Goal: Information Seeking & Learning: Learn about a topic

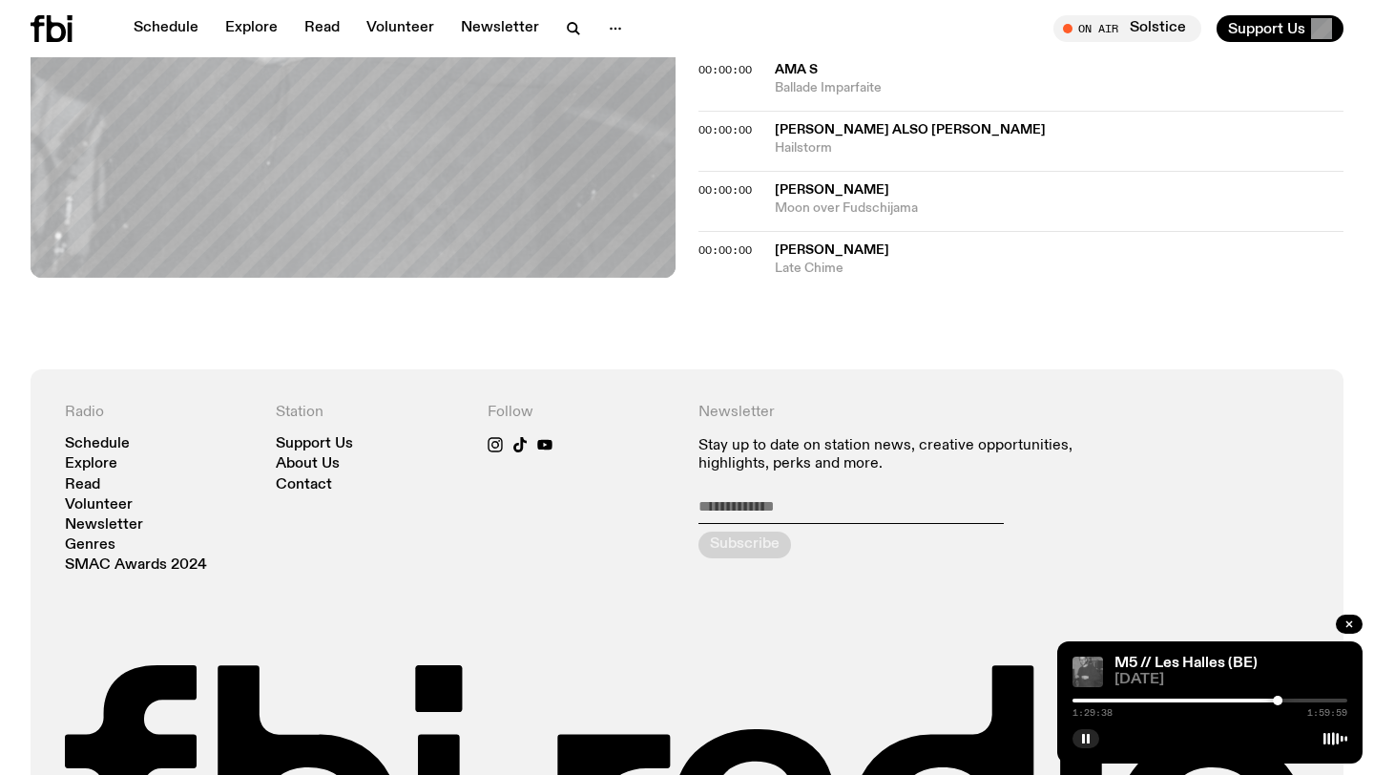
scroll to position [2683, 0]
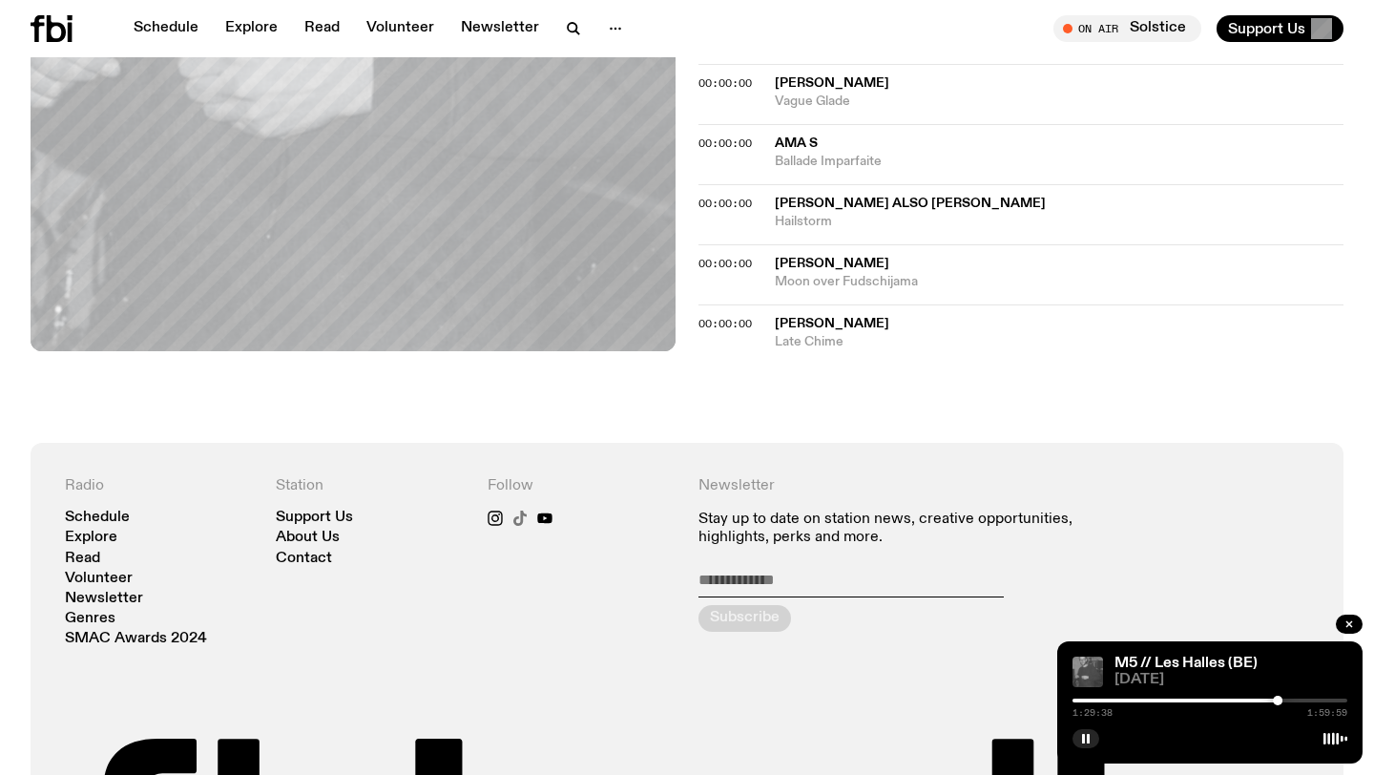
click at [517, 510] on icon at bounding box center [519, 517] width 15 height 15
click at [93, 571] on link "Volunteer" at bounding box center [99, 578] width 68 height 14
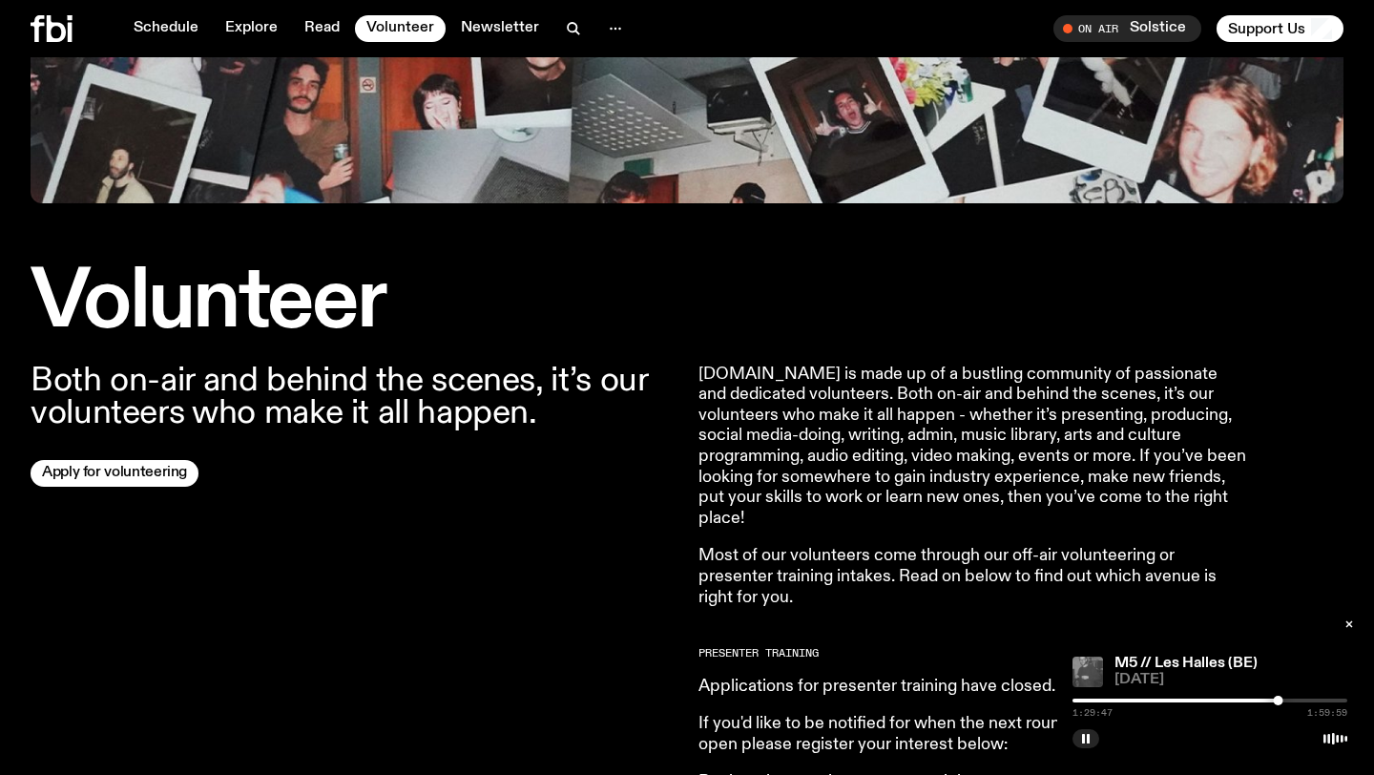
scroll to position [370, 0]
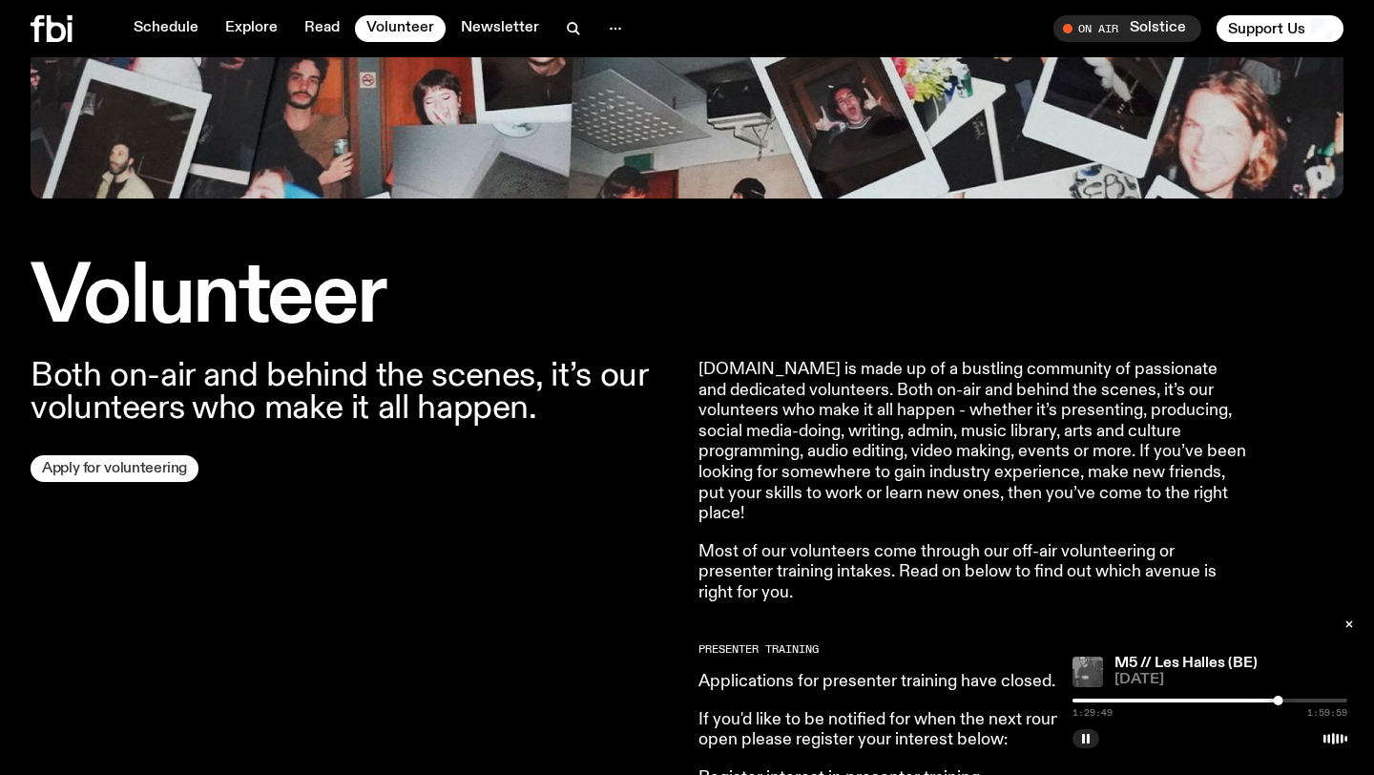
click at [164, 472] on link "Apply for volunteering" at bounding box center [115, 468] width 168 height 27
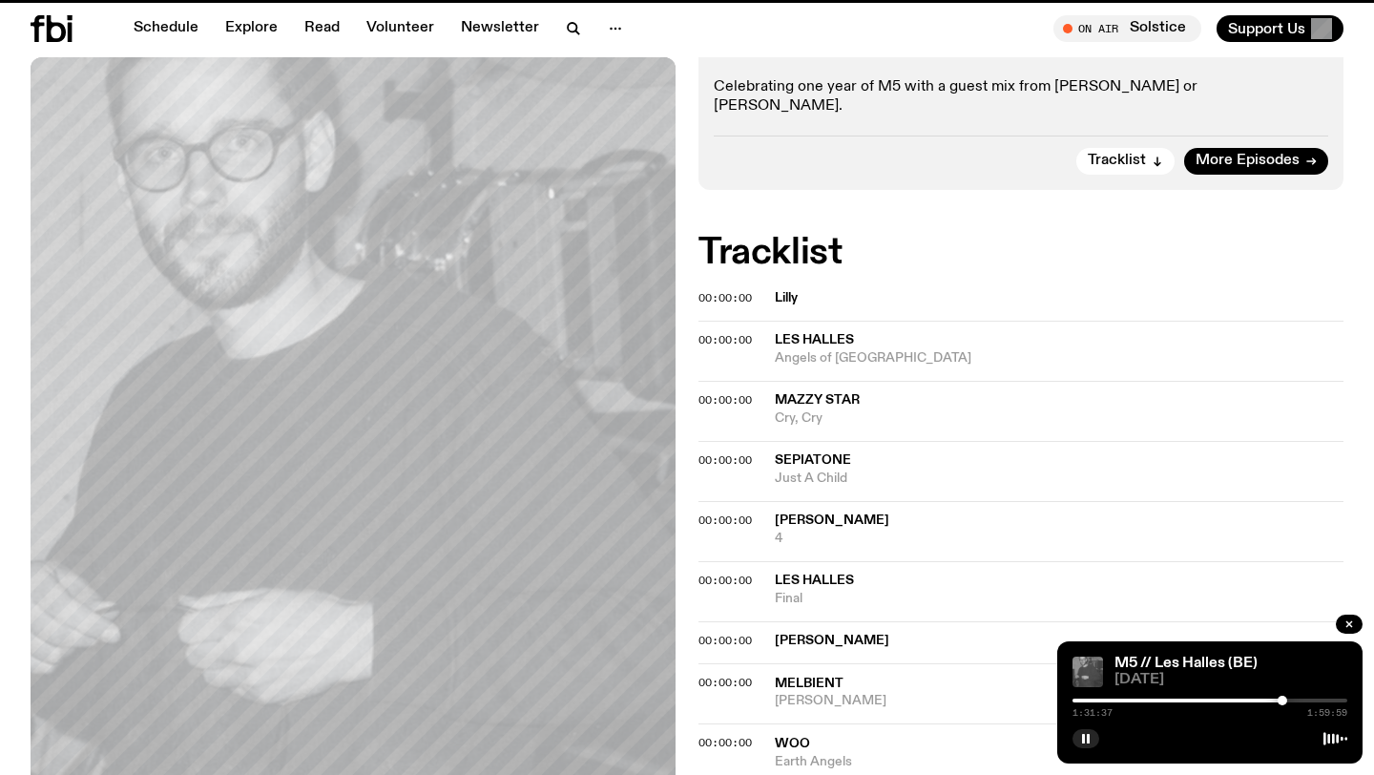
scroll to position [2683, 0]
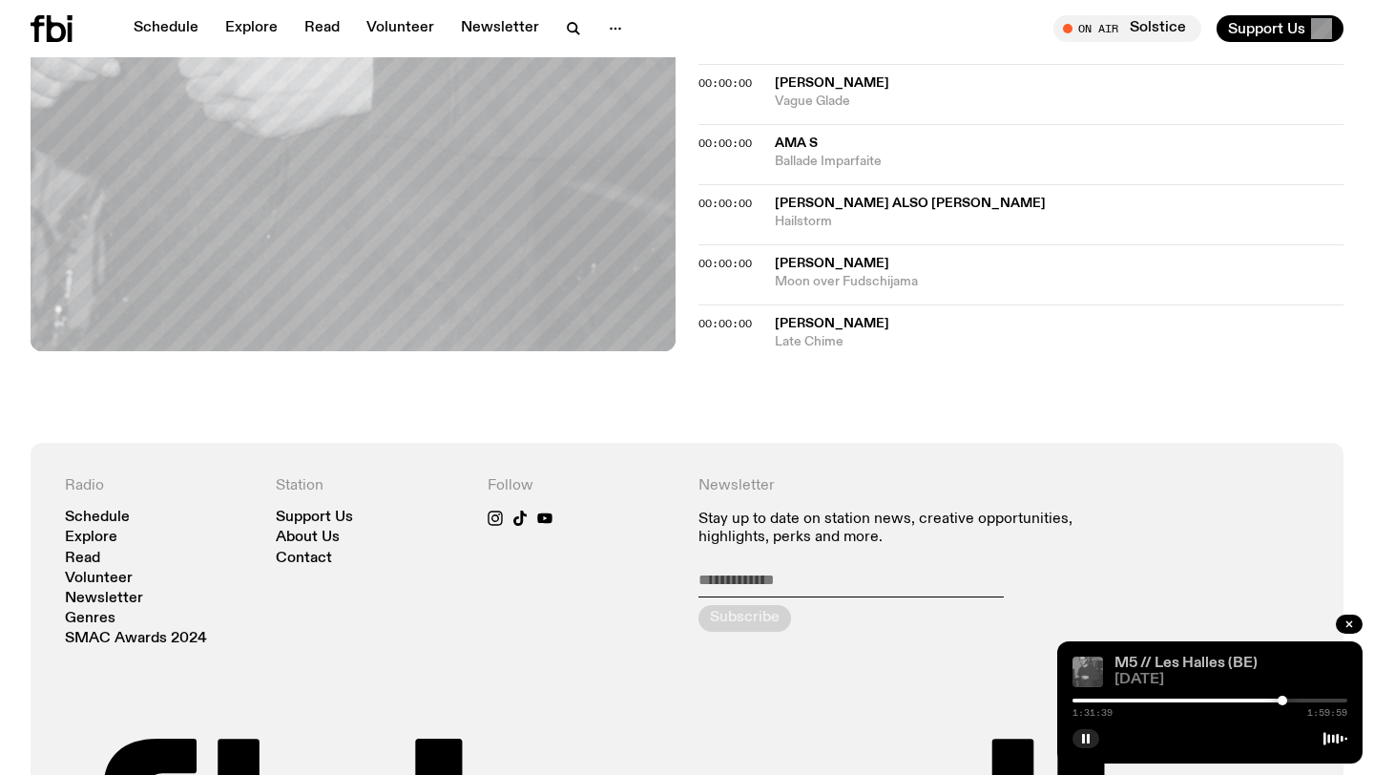
click at [1169, 663] on link "M5 // Les Halles (BE)" at bounding box center [1185, 662] width 143 height 15
click at [1096, 663] on img at bounding box center [1087, 671] width 31 height 31
click at [1130, 657] on link "M5 // Les Halles (BE)" at bounding box center [1185, 662] width 143 height 15
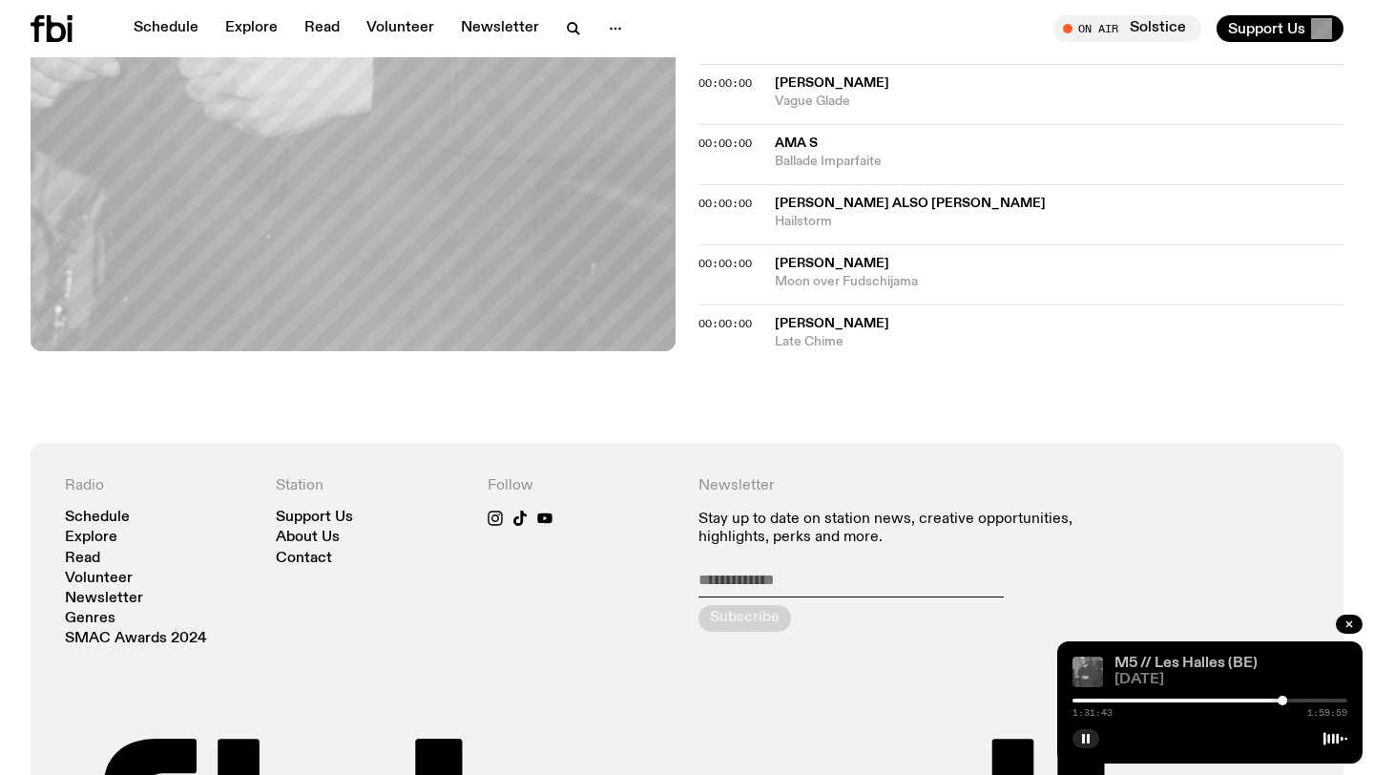
click at [1130, 657] on link "M5 // Les Halles (BE)" at bounding box center [1185, 662] width 143 height 15
click at [1097, 669] on img at bounding box center [1087, 671] width 31 height 31
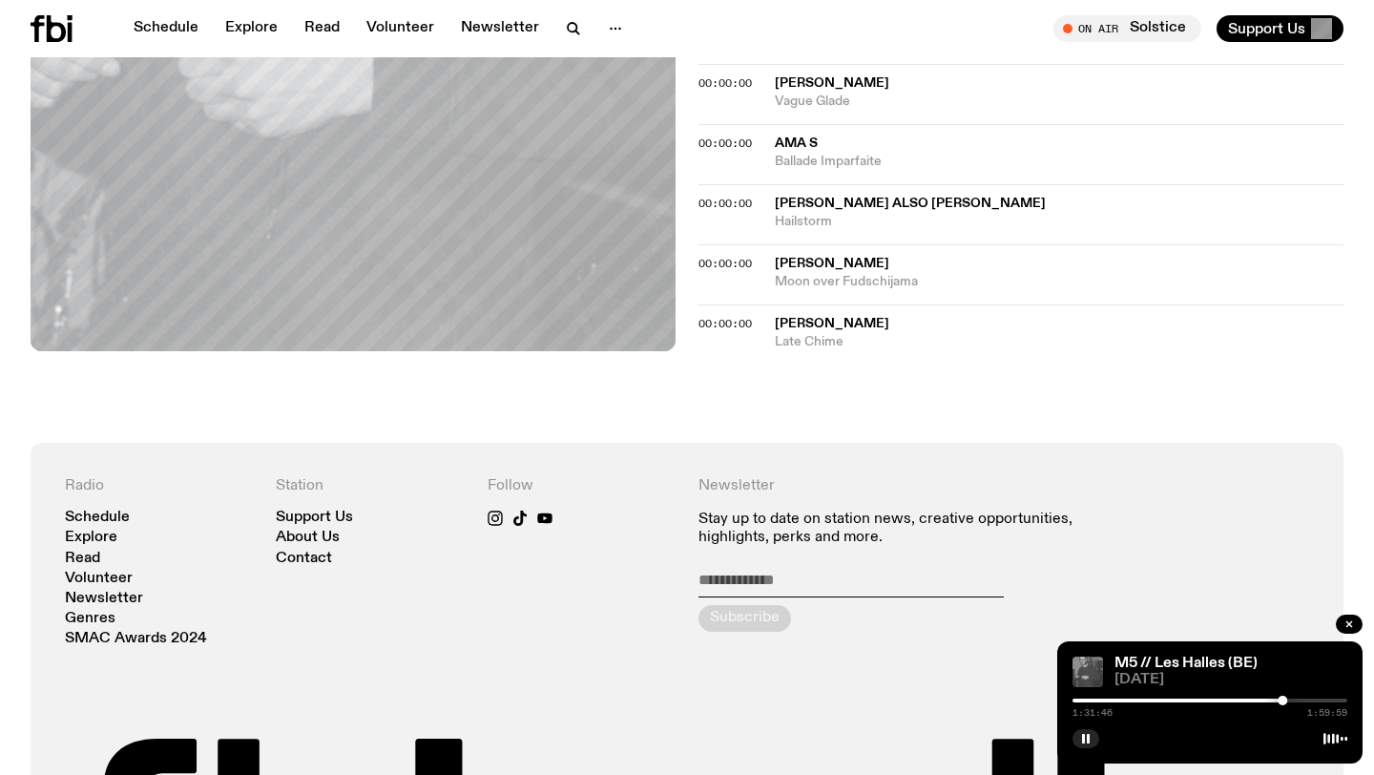
click at [1145, 647] on div "M5 // Les Halles (BE) [DATE] 1:31:46 1:59:59" at bounding box center [1209, 702] width 305 height 122
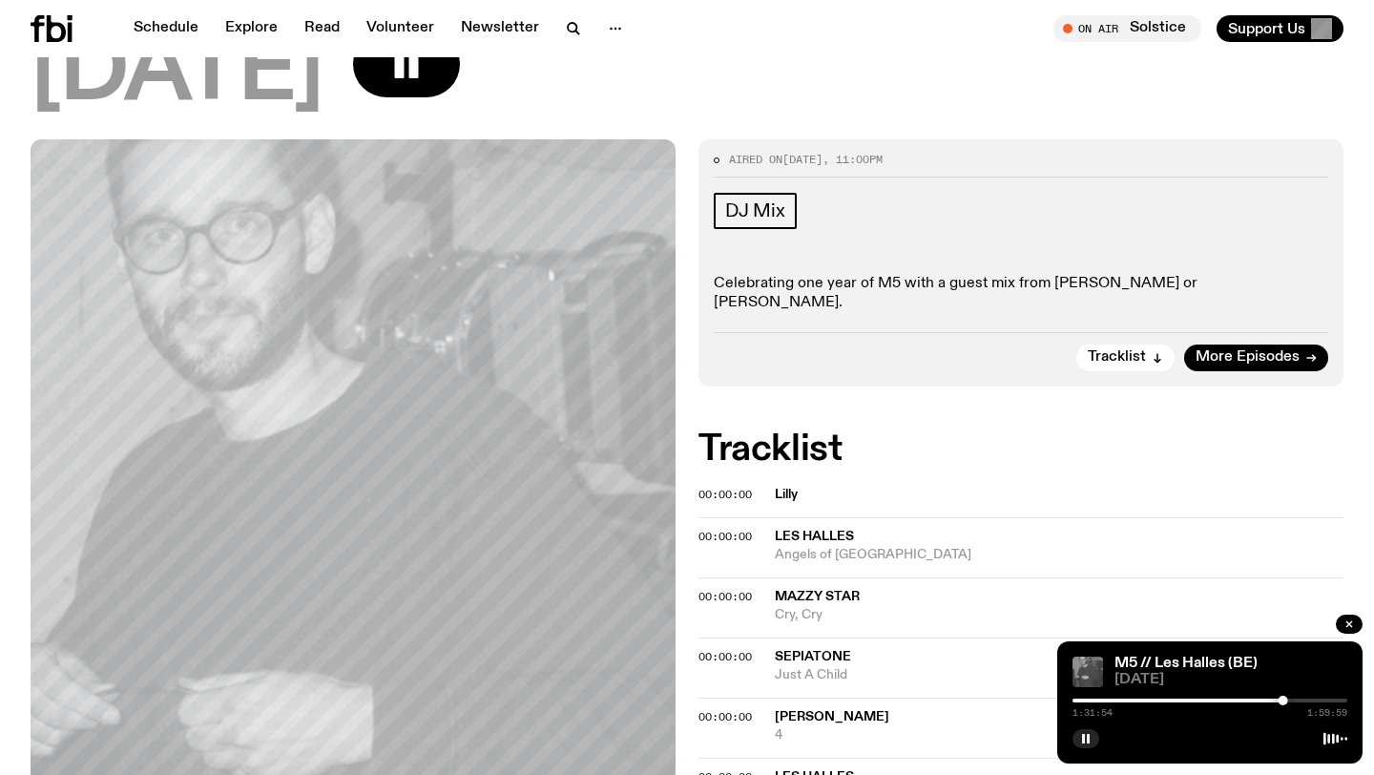
scroll to position [150, 0]
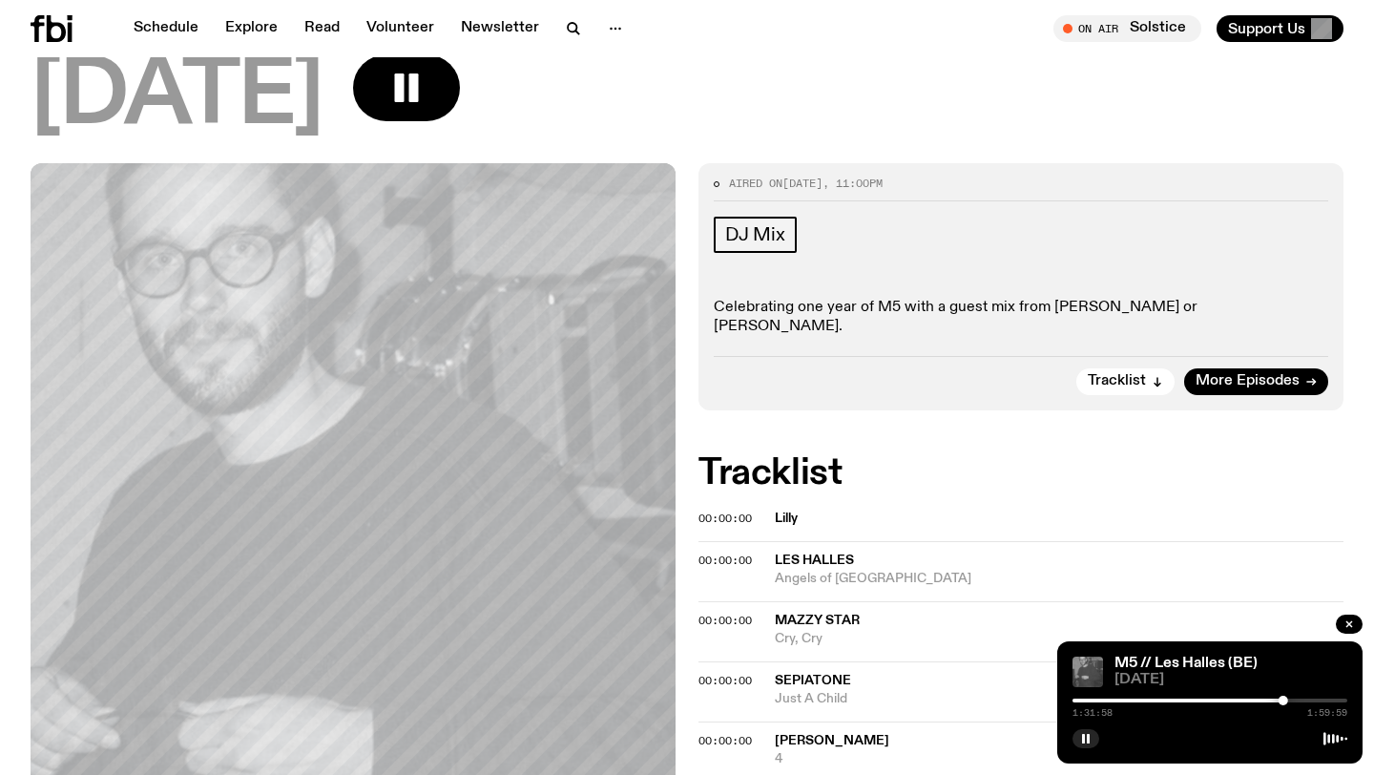
click at [1181, 318] on div "Aired on [DATE] 11:00pm DJ Mix Celebrating one year of M5 with a guest mix from…" at bounding box center [1020, 286] width 645 height 247
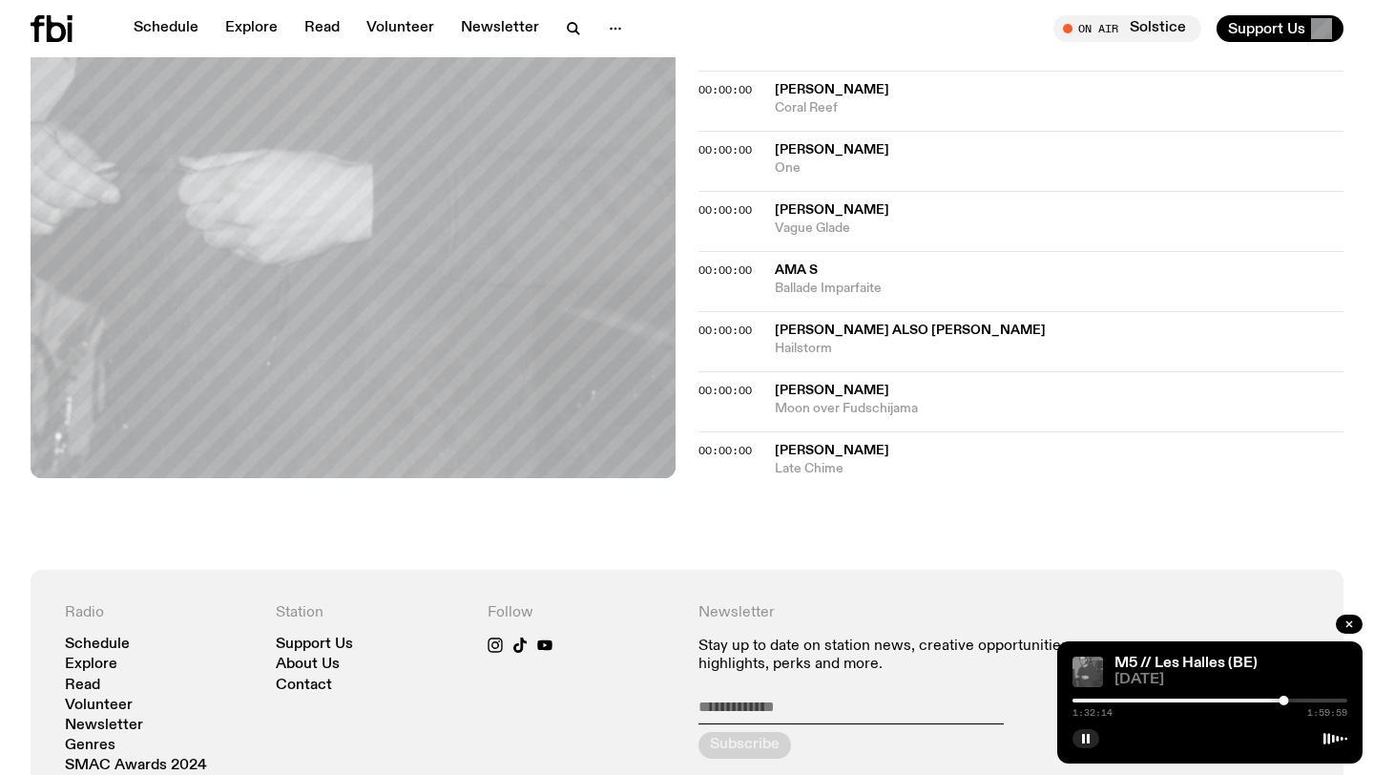
scroll to position [2557, 0]
click at [811, 443] on span "[PERSON_NAME]" at bounding box center [832, 449] width 114 height 13
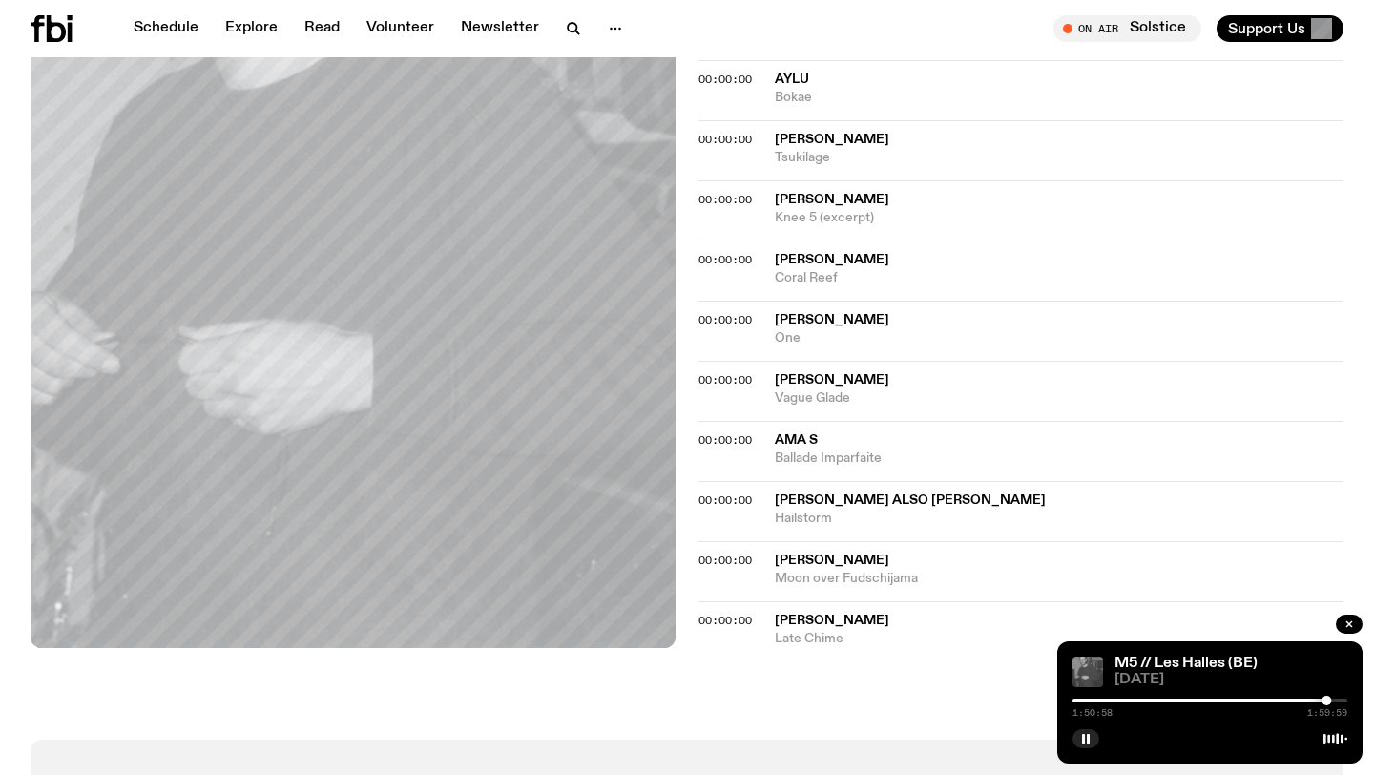
scroll to position [2254, 0]
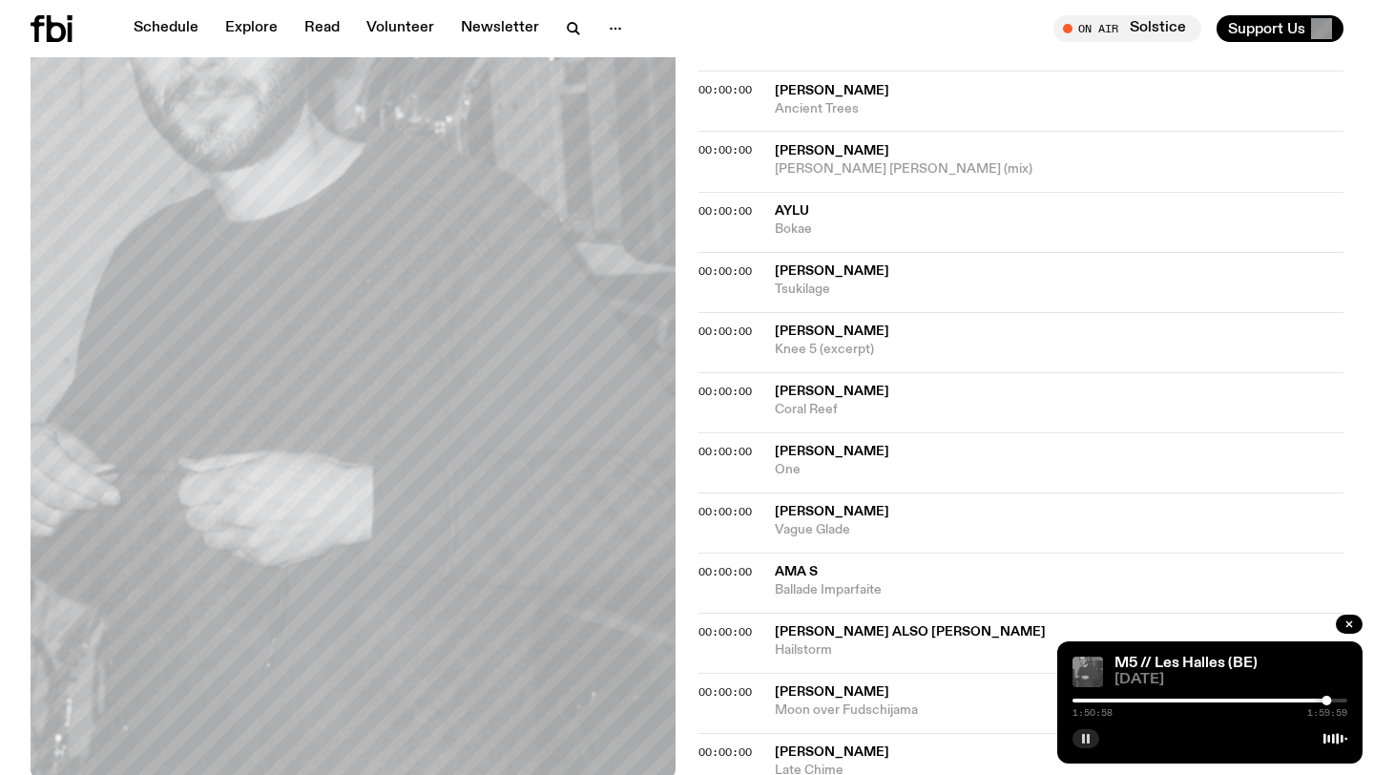
click at [1083, 738] on rect "button" at bounding box center [1083, 739] width 3 height 10
